Goal: Browse casually: Explore the website without a specific task or goal

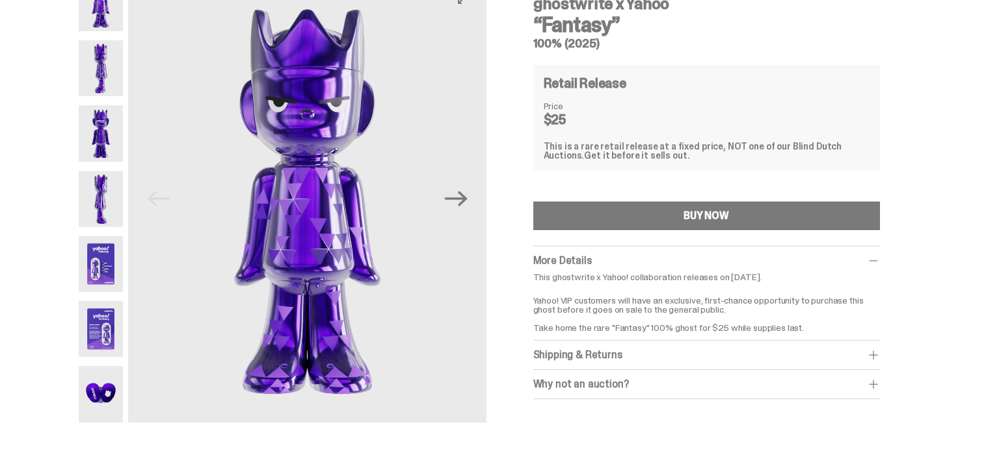
scroll to position [68, 0]
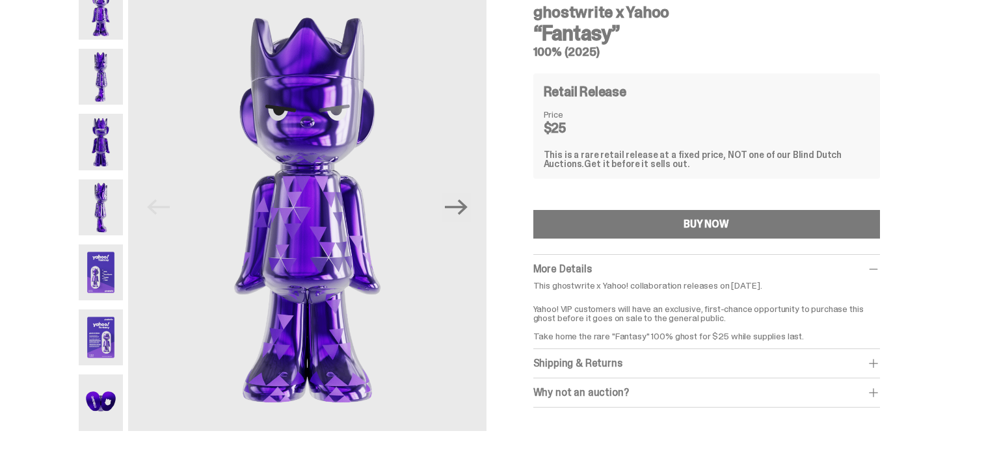
click at [103, 88] on img at bounding box center [101, 77] width 45 height 56
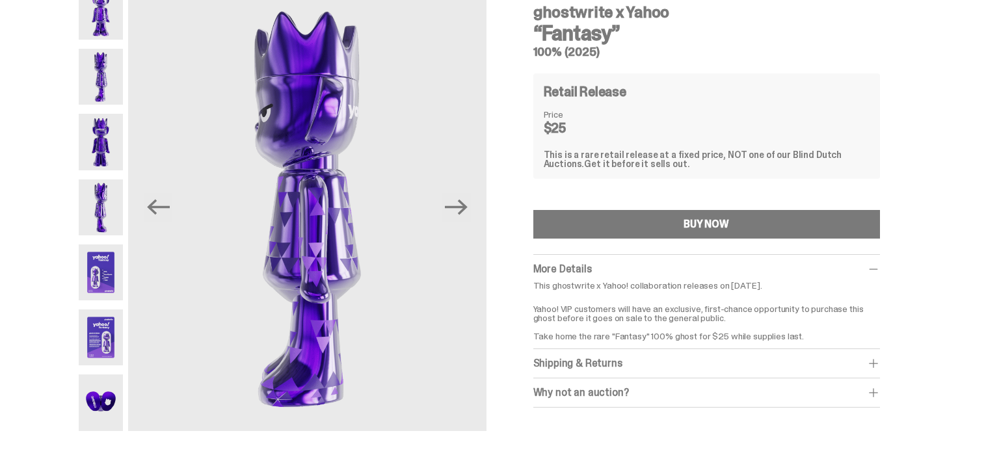
click at [103, 134] on img at bounding box center [101, 142] width 45 height 56
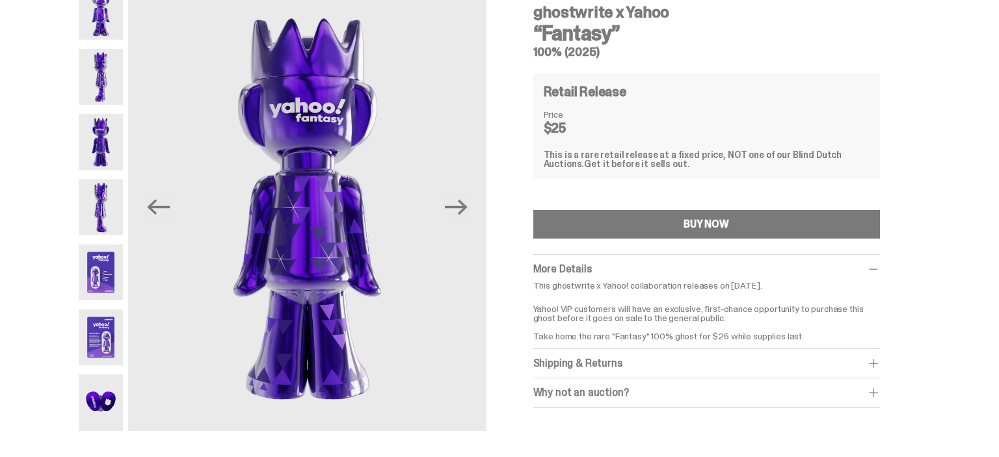
click at [108, 208] on img at bounding box center [101, 207] width 45 height 56
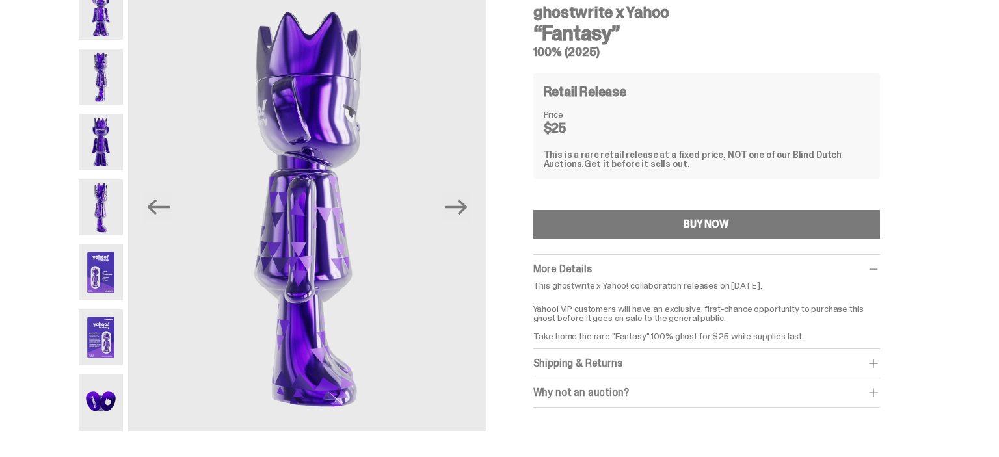
click at [104, 271] on img at bounding box center [101, 272] width 45 height 56
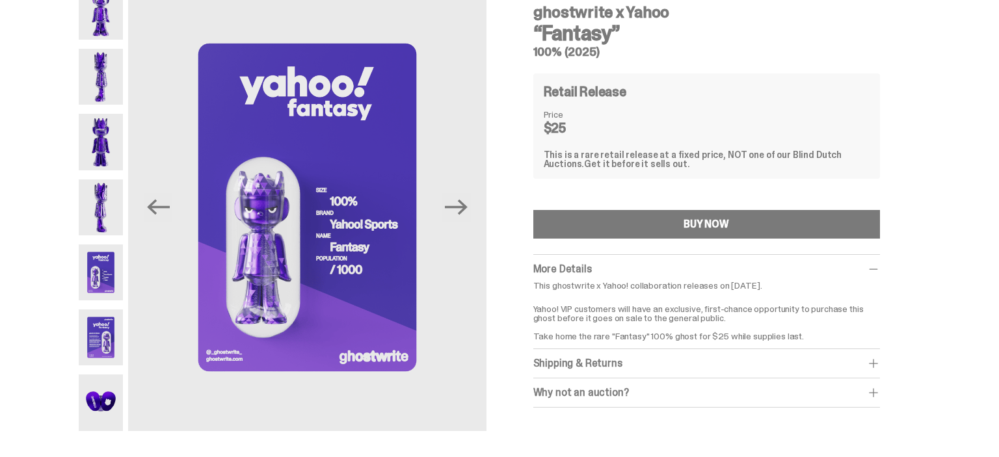
click at [102, 329] on img at bounding box center [101, 337] width 45 height 56
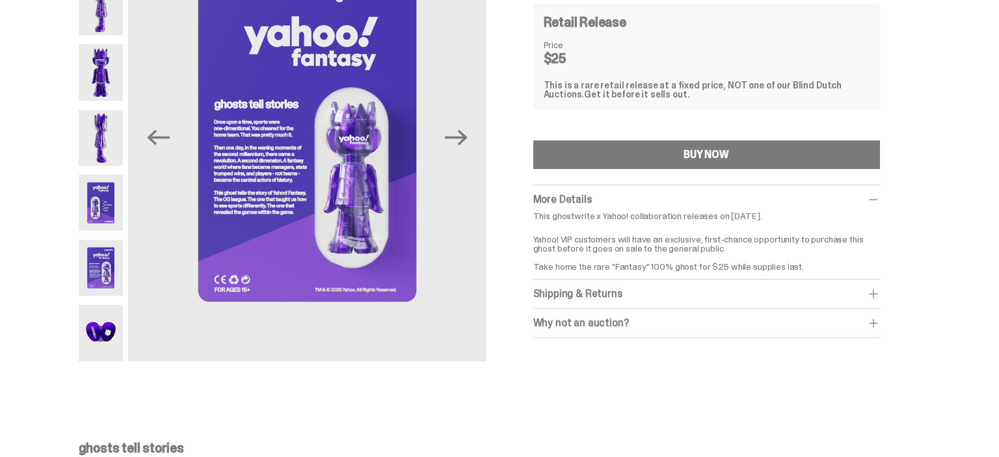
scroll to position [274, 0]
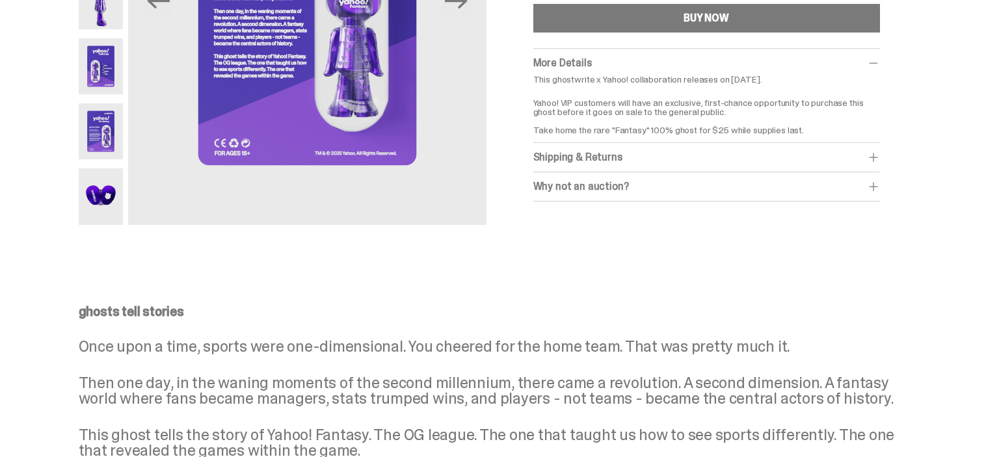
click at [108, 202] on img at bounding box center [101, 196] width 45 height 56
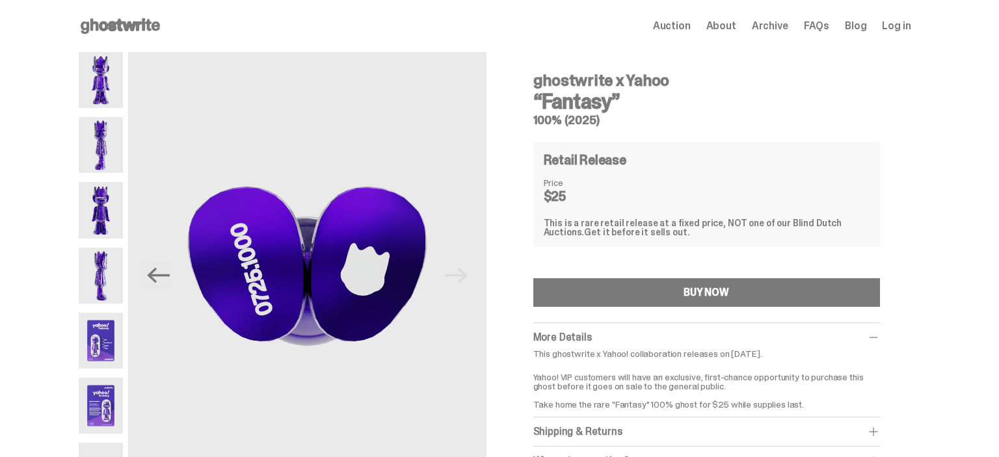
click at [111, 285] on img at bounding box center [101, 276] width 45 height 56
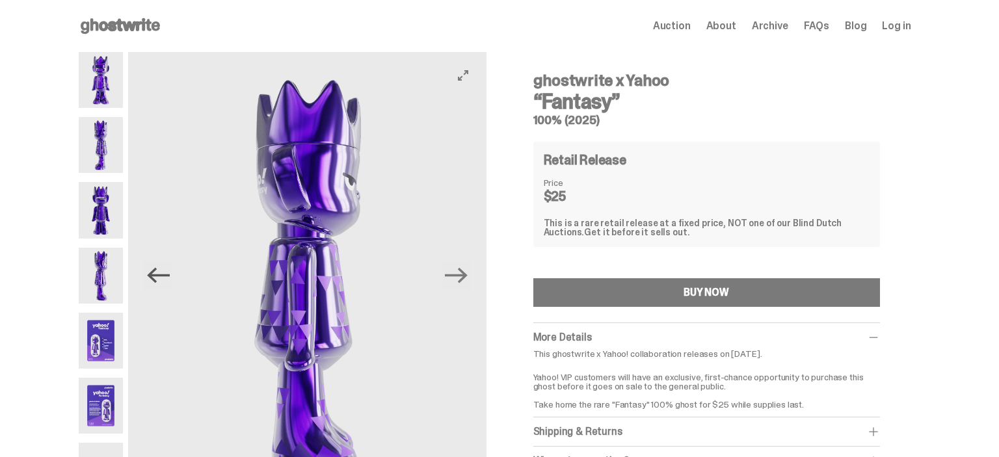
click at [155, 278] on icon "Previous" at bounding box center [158, 276] width 23 height 16
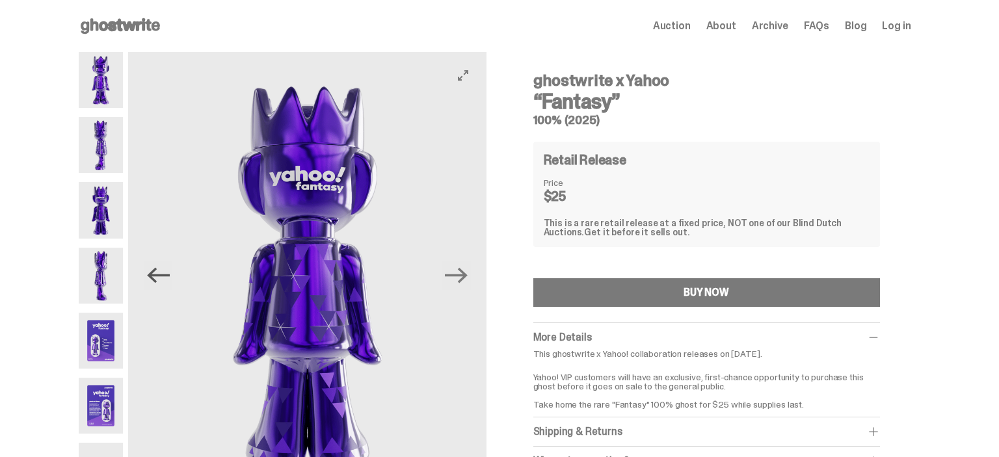
click at [155, 278] on icon "Previous" at bounding box center [158, 276] width 23 height 16
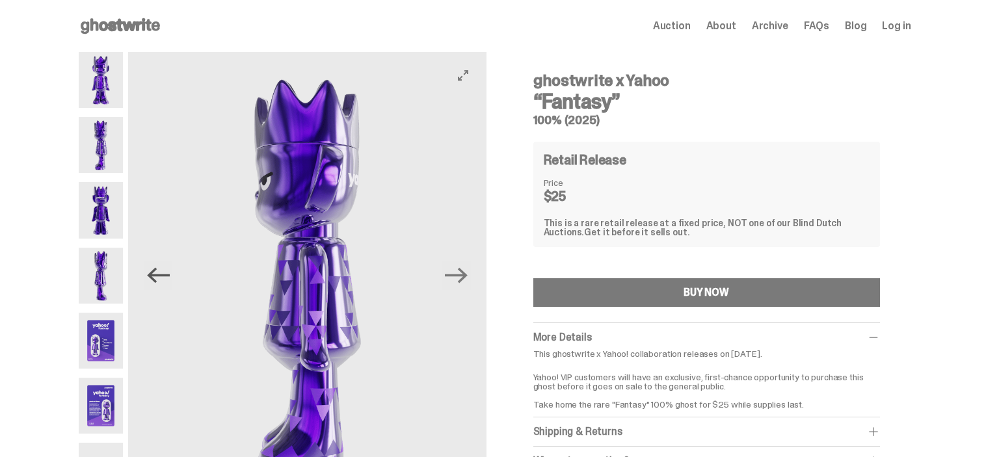
click at [155, 278] on icon "Previous" at bounding box center [158, 276] width 23 height 16
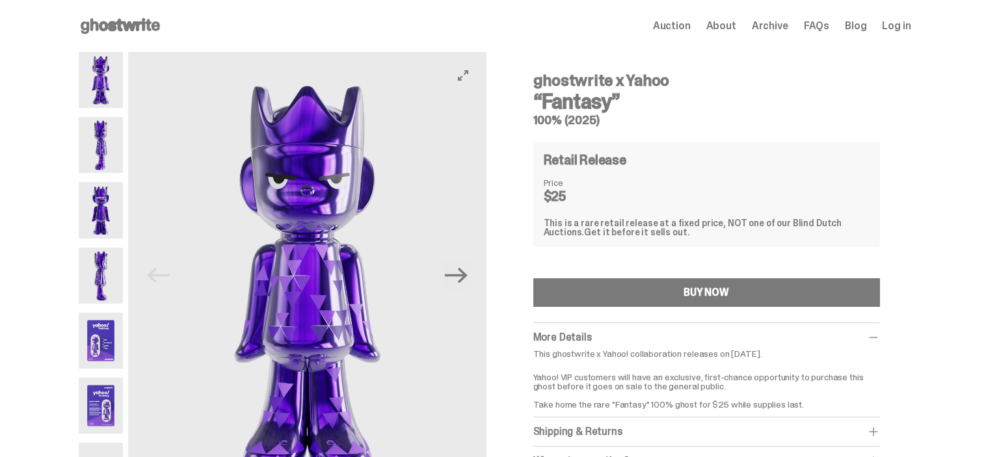
click at [155, 278] on img at bounding box center [307, 275] width 358 height 447
